Goal: Task Accomplishment & Management: Use online tool/utility

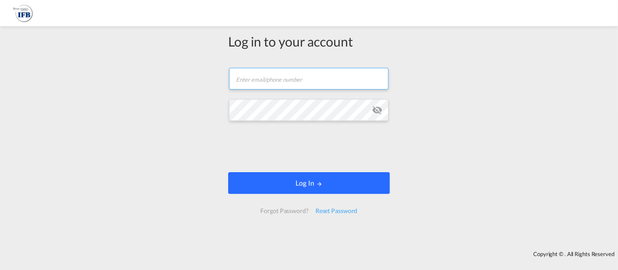
type input "[EMAIL_ADDRESS][DOMAIN_NAME]"
click at [283, 175] on button "Log In" at bounding box center [309, 183] width 162 height 22
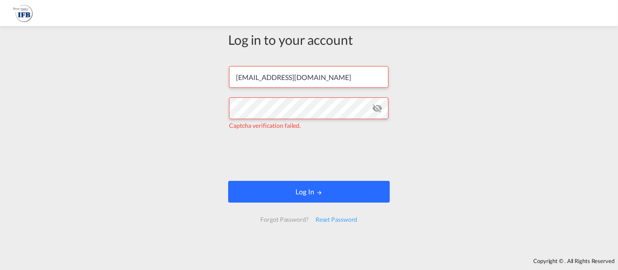
click at [269, 193] on button "Log In" at bounding box center [309, 192] width 162 height 22
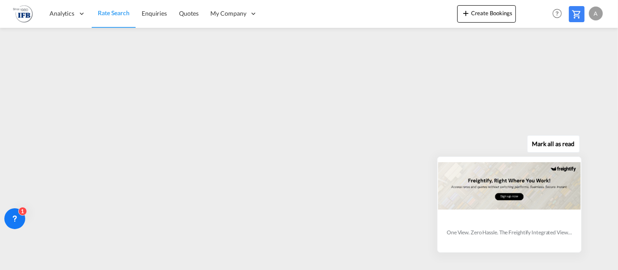
click at [586, 236] on div "[PERSON_NAME] all as read One View. Zero Hassle. The Freightify Integrated View…" at bounding box center [511, 193] width 157 height 120
click at [583, 237] on div "[PERSON_NAME] all as read One View. Zero Hassle. The Freightify Integrated View…" at bounding box center [511, 193] width 157 height 120
